Goal: Task Accomplishment & Management: Use online tool/utility

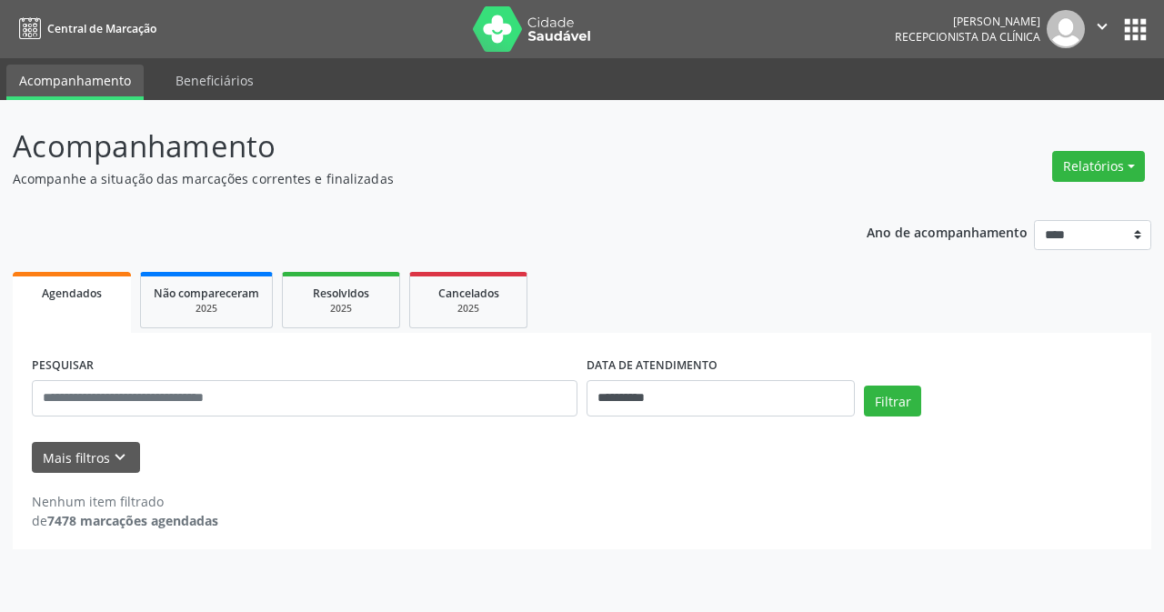
click at [1068, 173] on button "Relatórios" at bounding box center [1098, 166] width 93 height 31
click at [1005, 208] on link "Agendamentos" at bounding box center [1047, 205] width 195 height 25
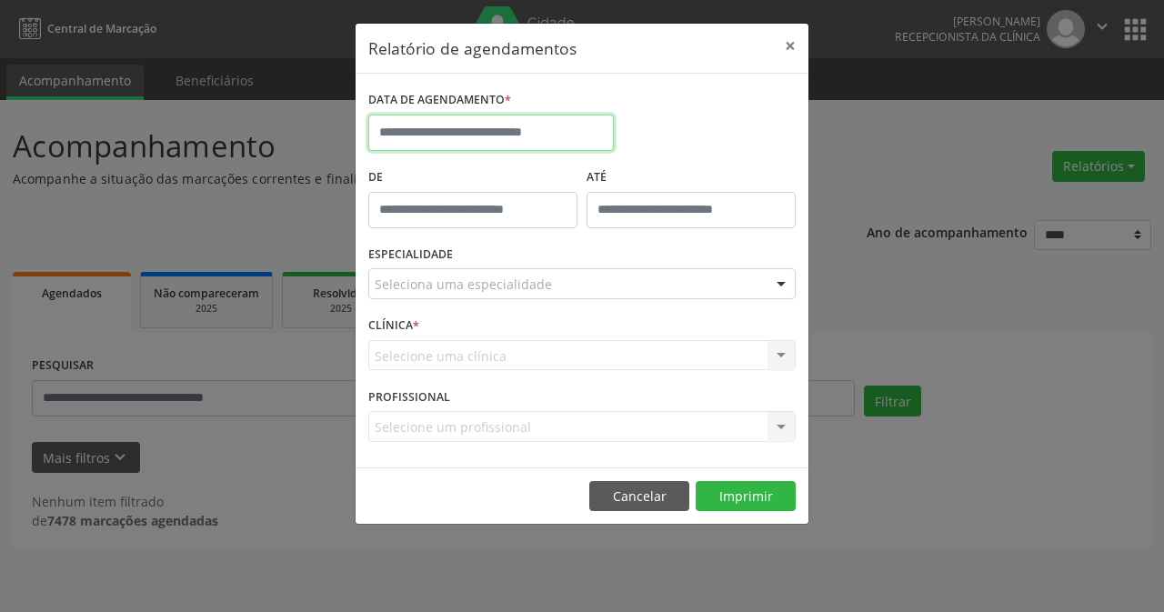
click at [407, 130] on input "text" at bounding box center [490, 133] width 245 height 36
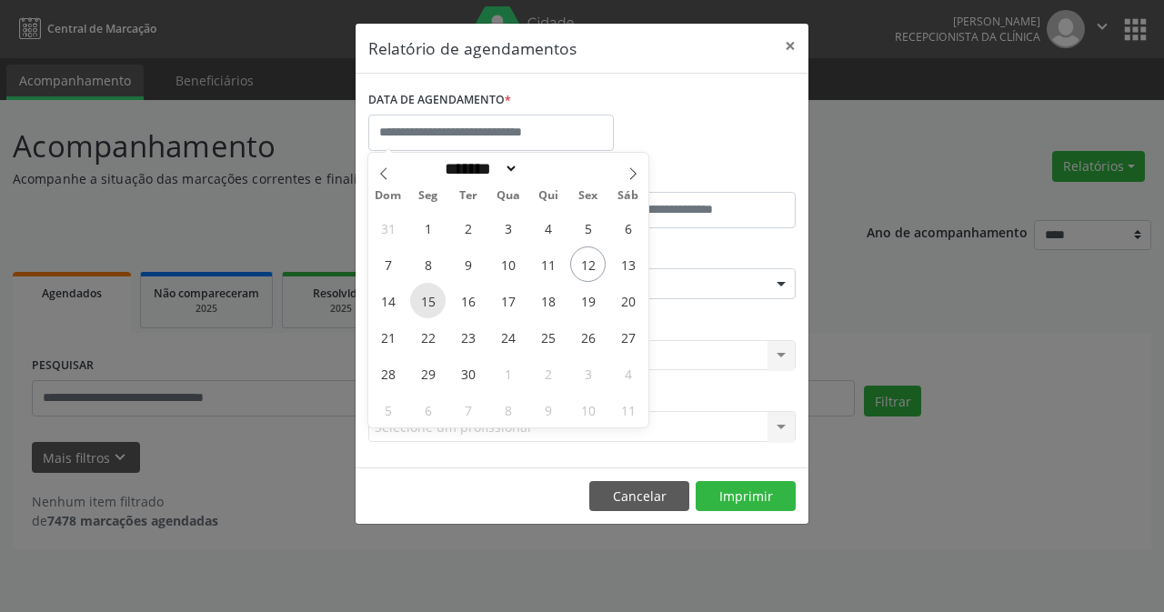
click at [431, 302] on span "15" at bounding box center [427, 300] width 35 height 35
type input "**********"
click at [431, 302] on span "15" at bounding box center [427, 300] width 35 height 35
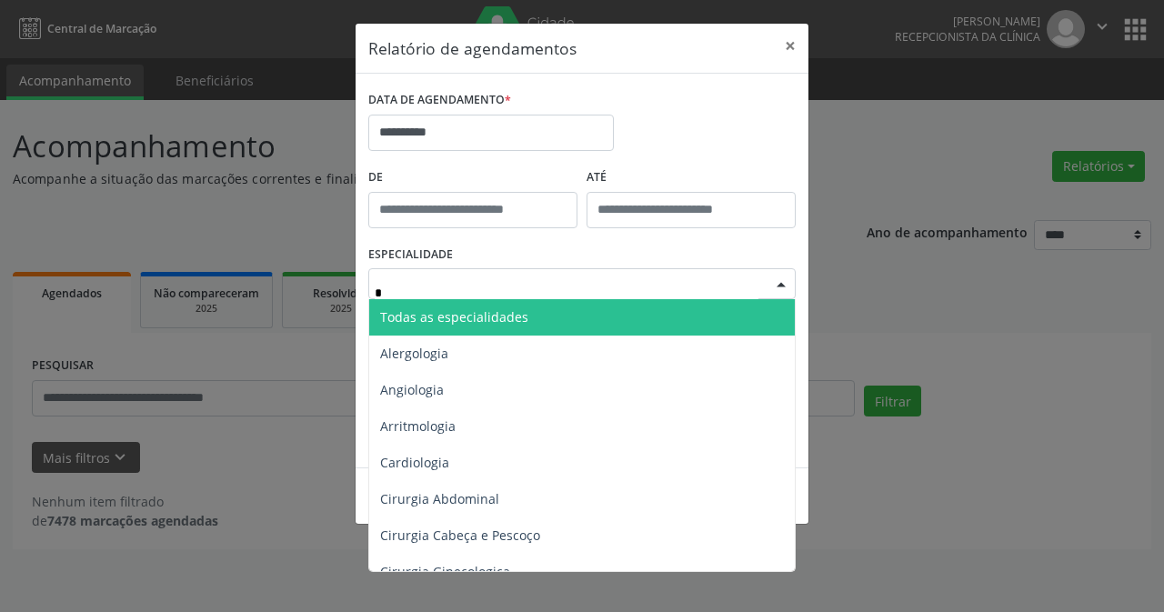
type input "**"
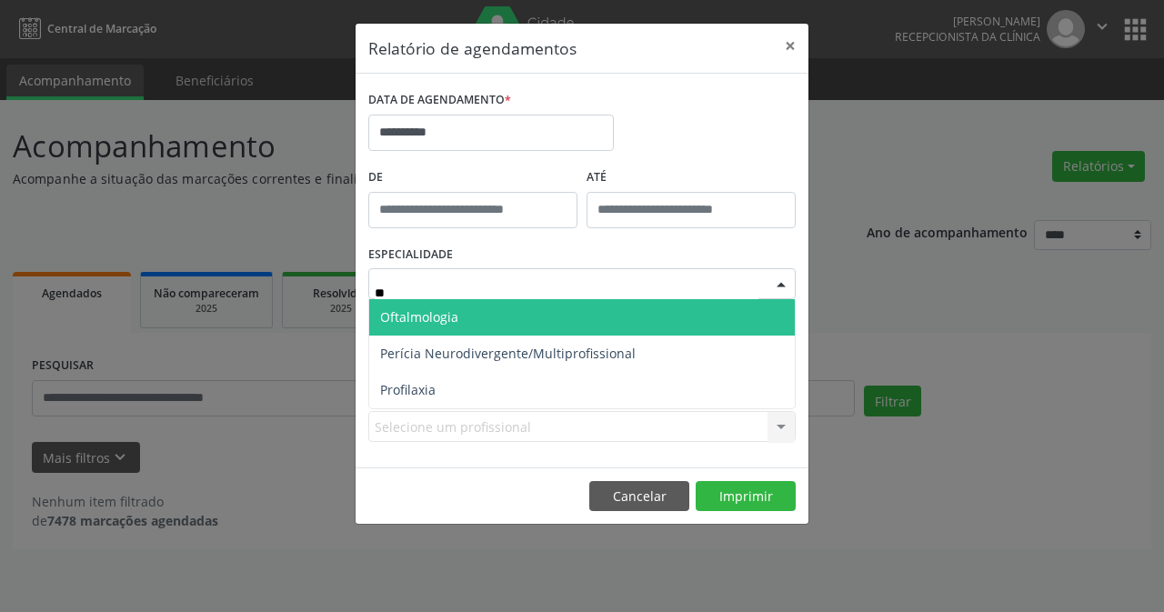
click at [506, 312] on span "Oftalmologia" at bounding box center [582, 317] width 426 height 36
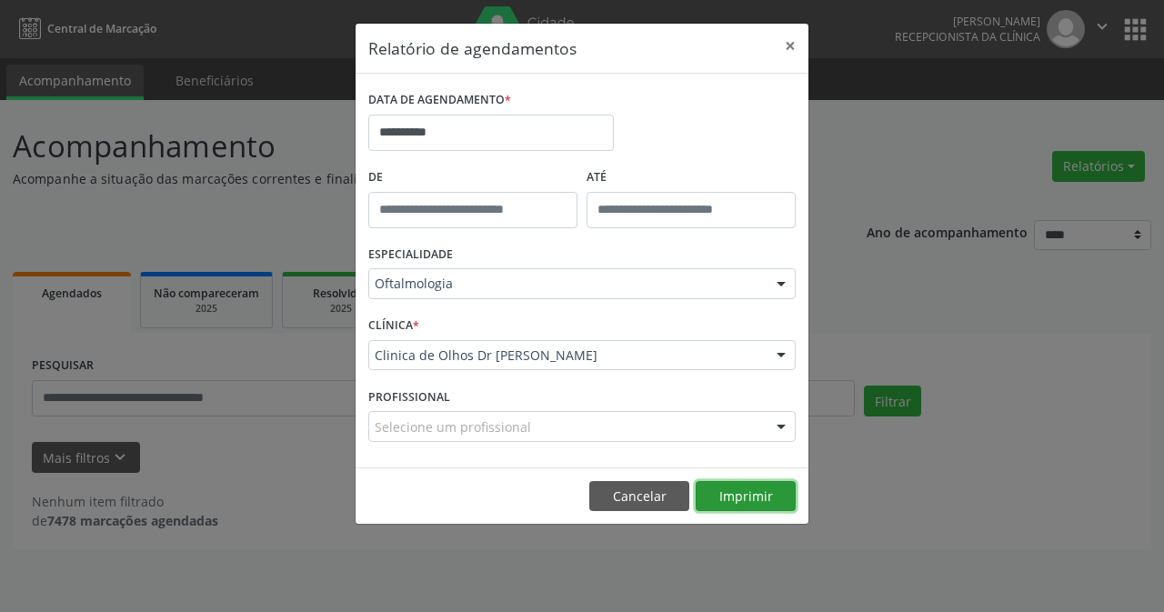
click at [761, 495] on button "Imprimir" at bounding box center [746, 496] width 100 height 31
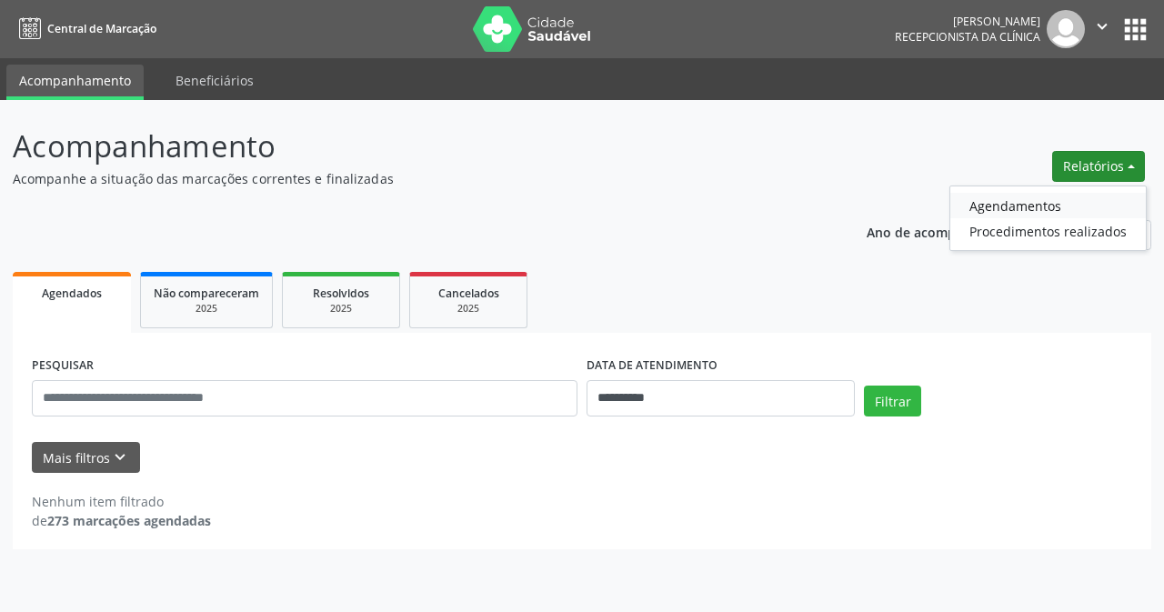
click at [995, 202] on link "Agendamentos" at bounding box center [1047, 205] width 195 height 25
select select "*"
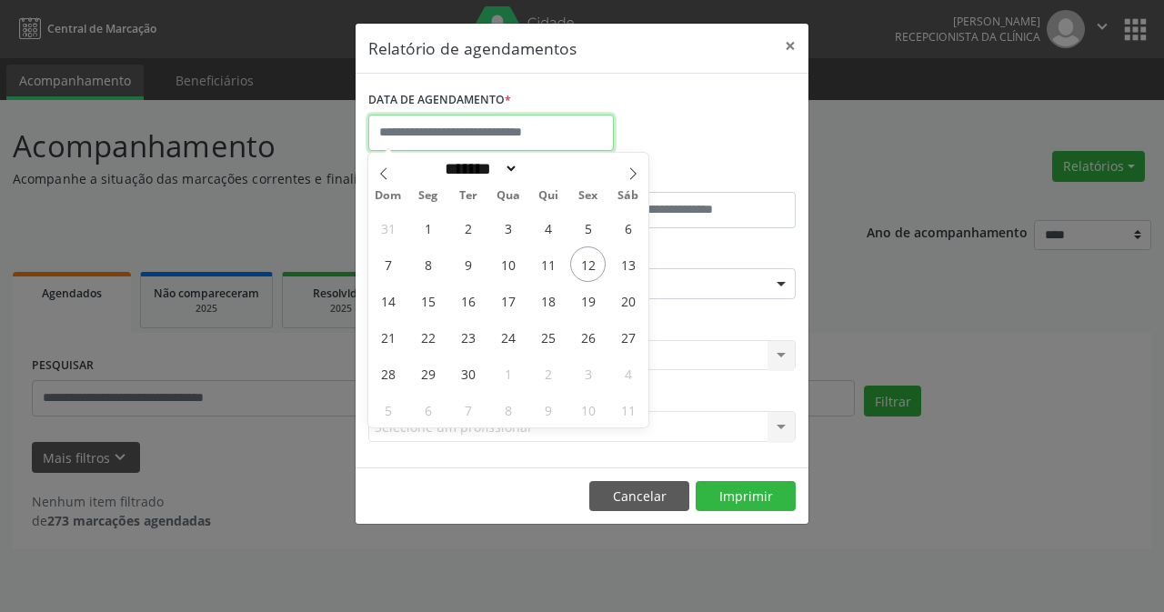
click at [435, 141] on input "text" at bounding box center [490, 133] width 245 height 36
click at [792, 41] on button "×" at bounding box center [790, 46] width 36 height 45
